Goal: Complete application form

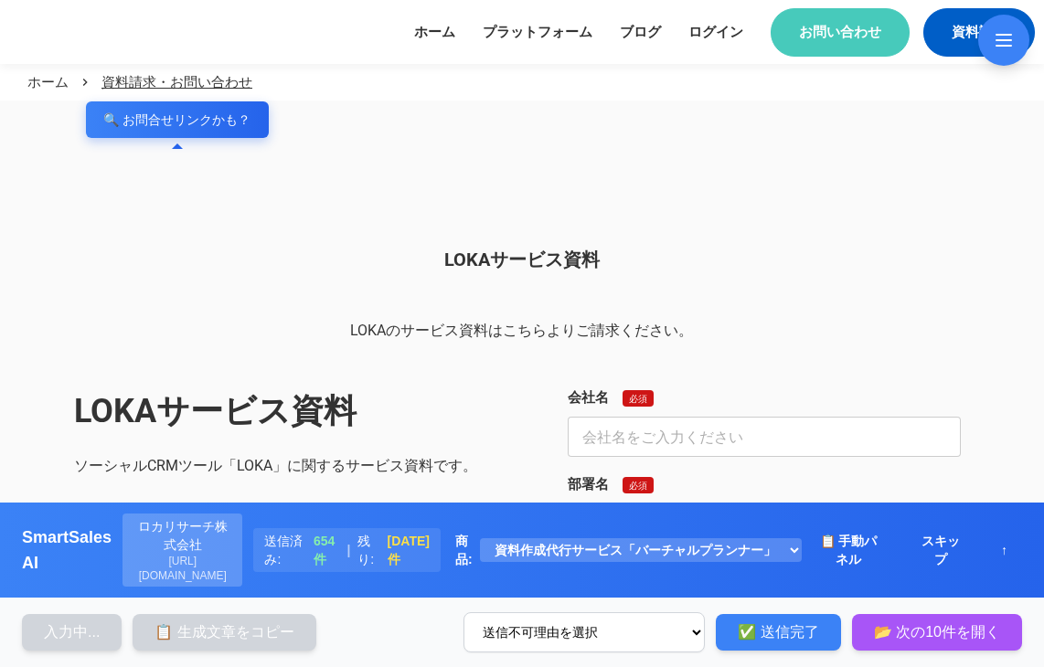
type input "株式会社ストリームライン"
type input "コンサルティング営業グループ"
type input "[PERSON_NAME]"
type input "[EMAIL_ADDRESS][DOMAIN_NAME]"
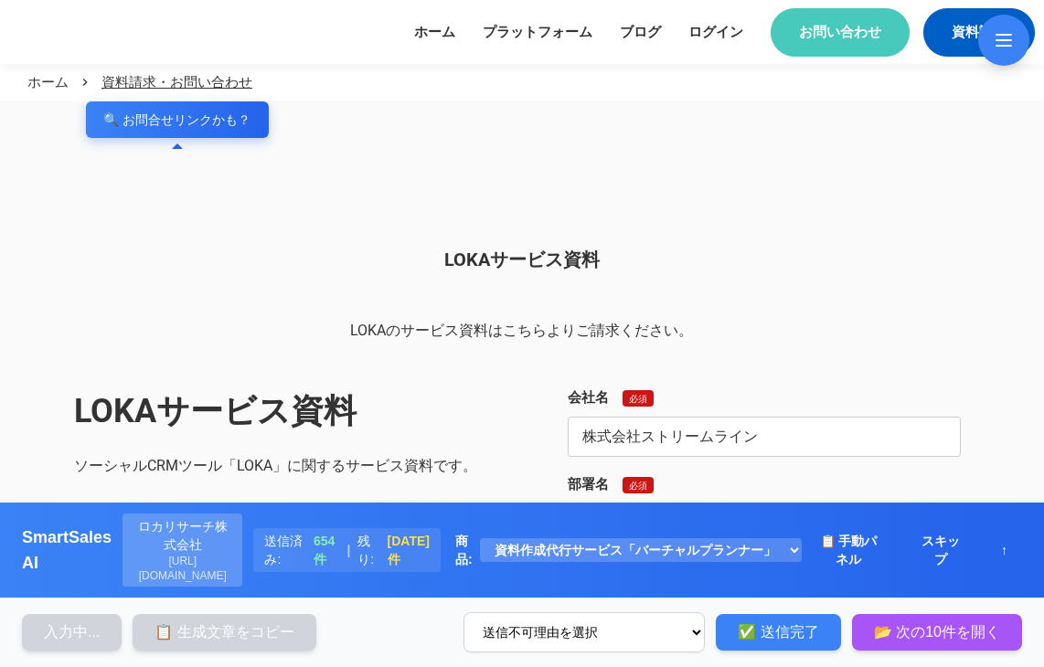
type input "[PHONE_NUMBER]"
select select "その他"
type input "[URL][DOMAIN_NAME]"
type textarea "loremipsumdolorsitametcons、adipiscin。elitse、doeiusmodtemporincid。utlaboreetdol。…"
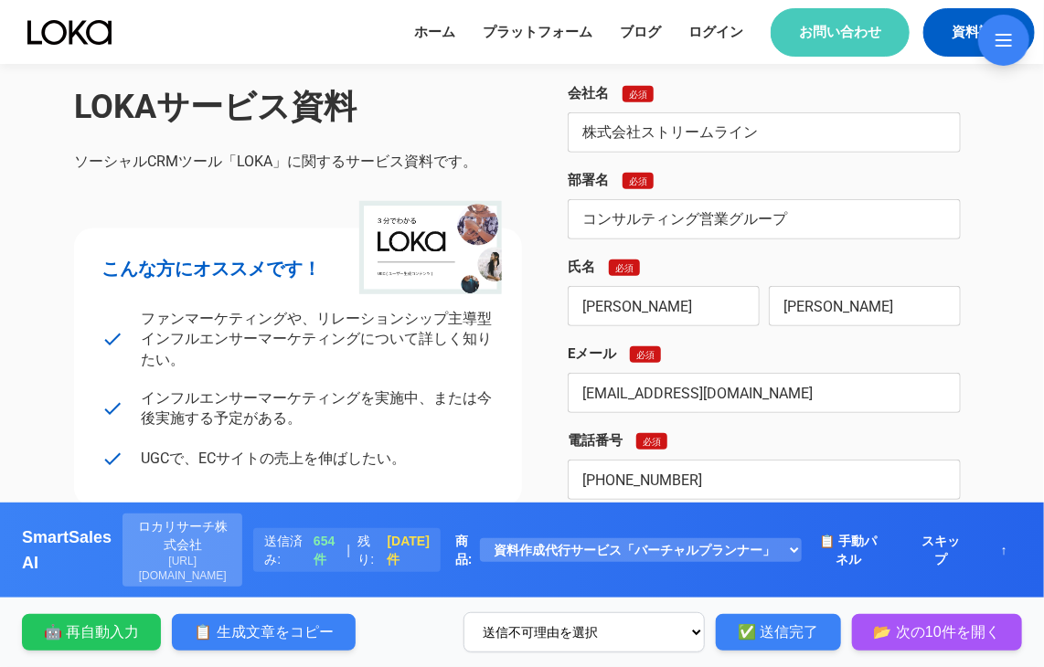
scroll to position [609, 0]
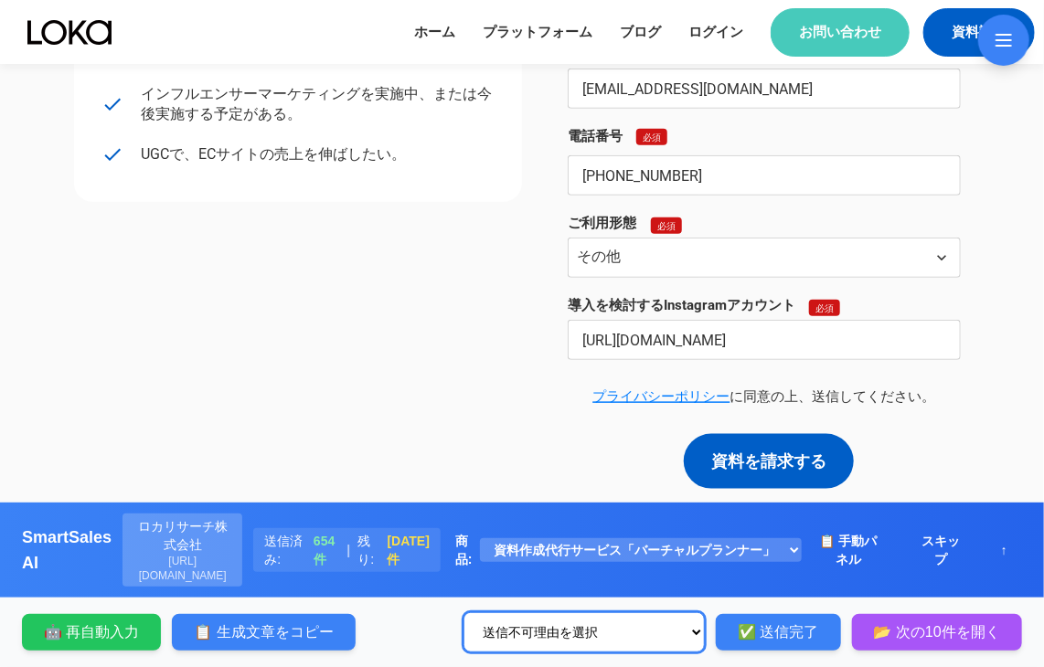
drag, startPoint x: 632, startPoint y: 638, endPoint x: 624, endPoint y: 630, distance: 11.6
click at [631, 637] on select "送信不可理由を選択 生成文章が間違っている 自動入力不可 お問い合わせフォームがない 問い合わせページなし 適切なカテゴリのフォームがない 営業お断り その他" at bounding box center [584, 633] width 241 height 40
select select "適切なカテゴリのフォームがない"
